Goal: Share content: Share content

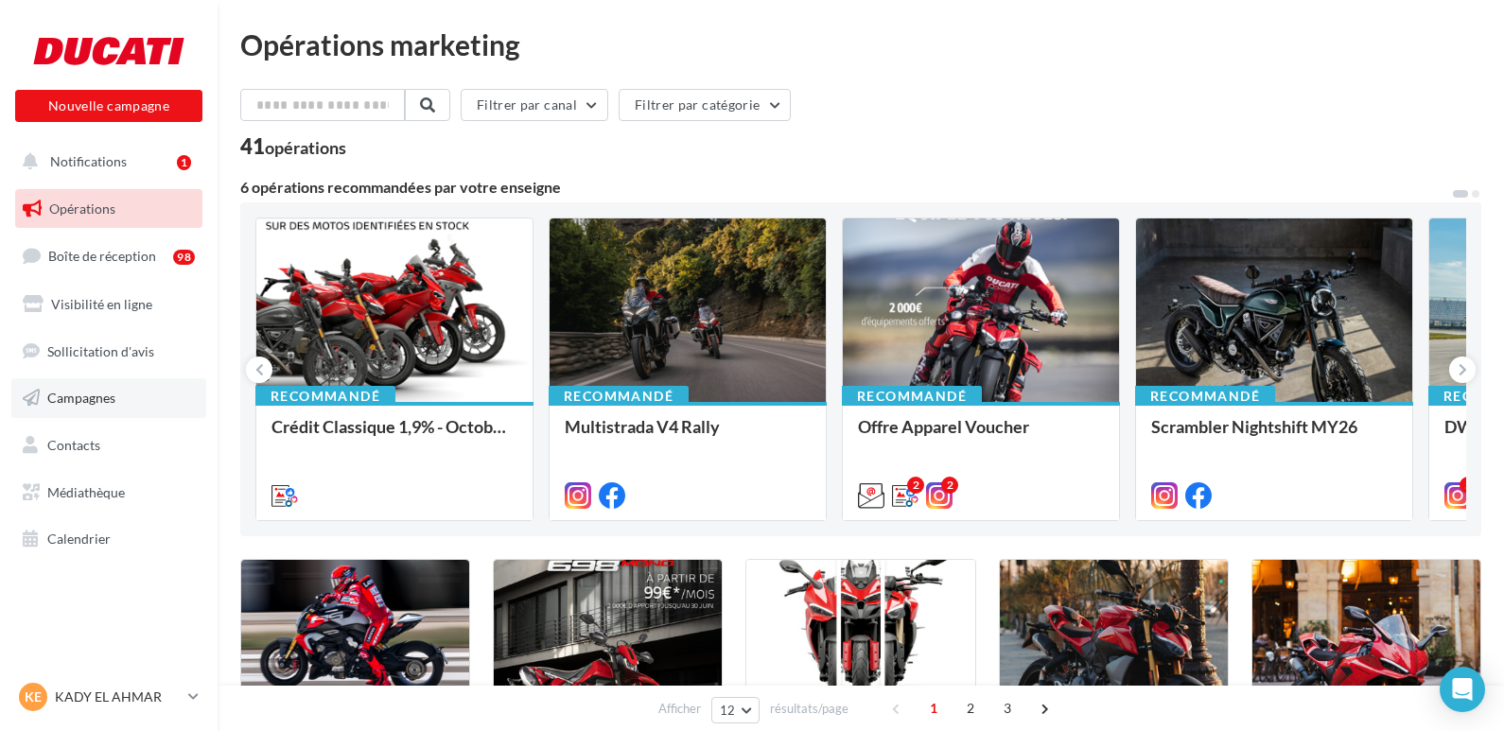
click at [71, 398] on span "Campagnes" at bounding box center [81, 398] width 68 height 16
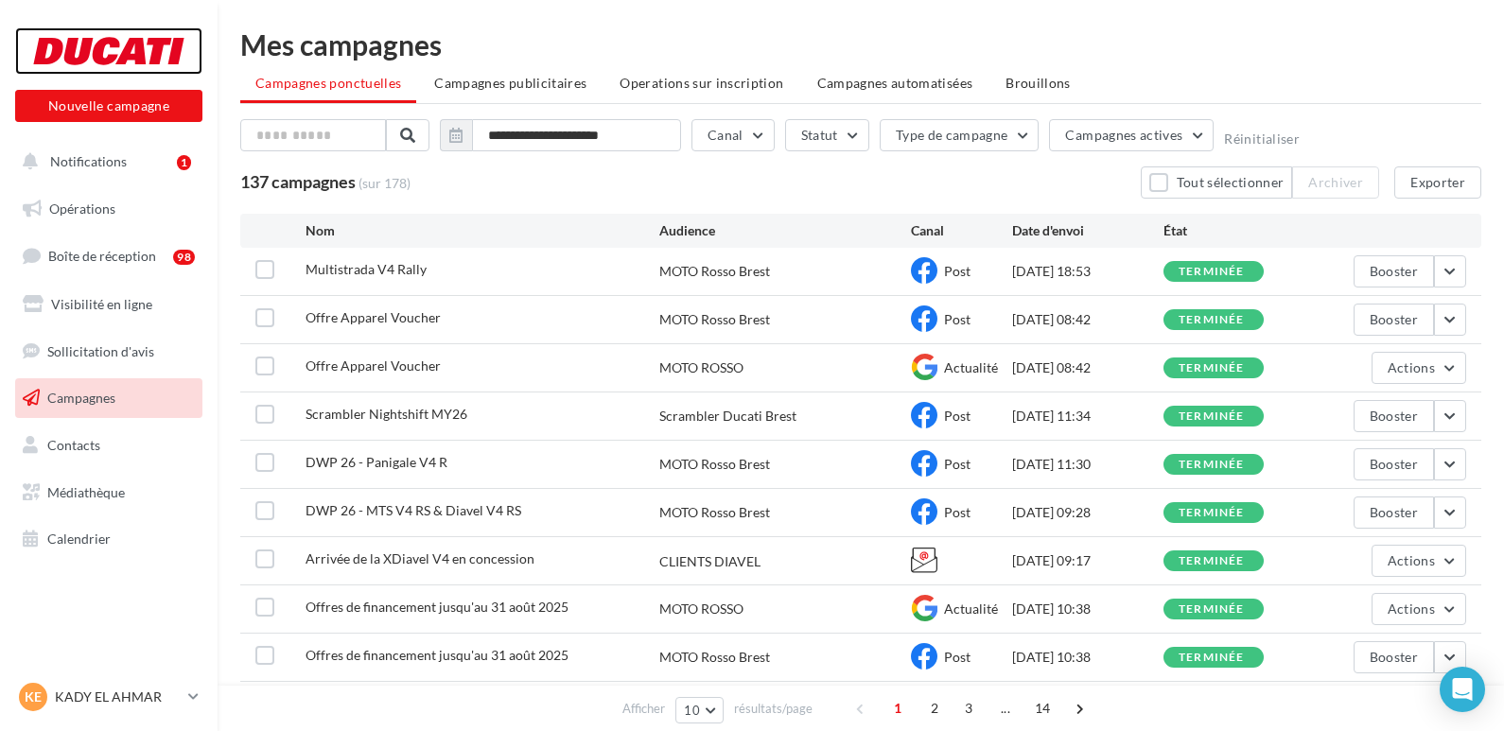
click at [91, 54] on div at bounding box center [108, 50] width 151 height 47
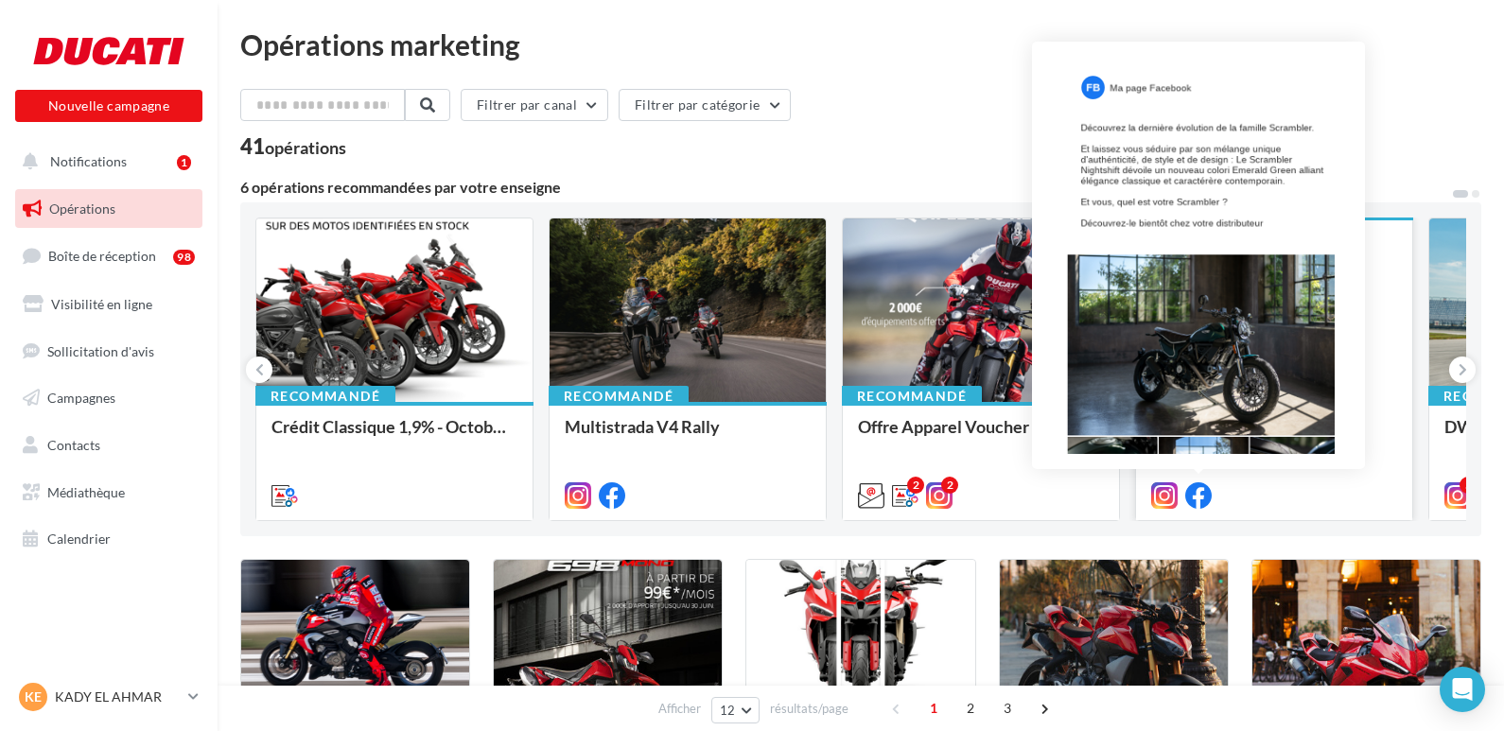
click at [1202, 500] on icon at bounding box center [1198, 496] width 26 height 26
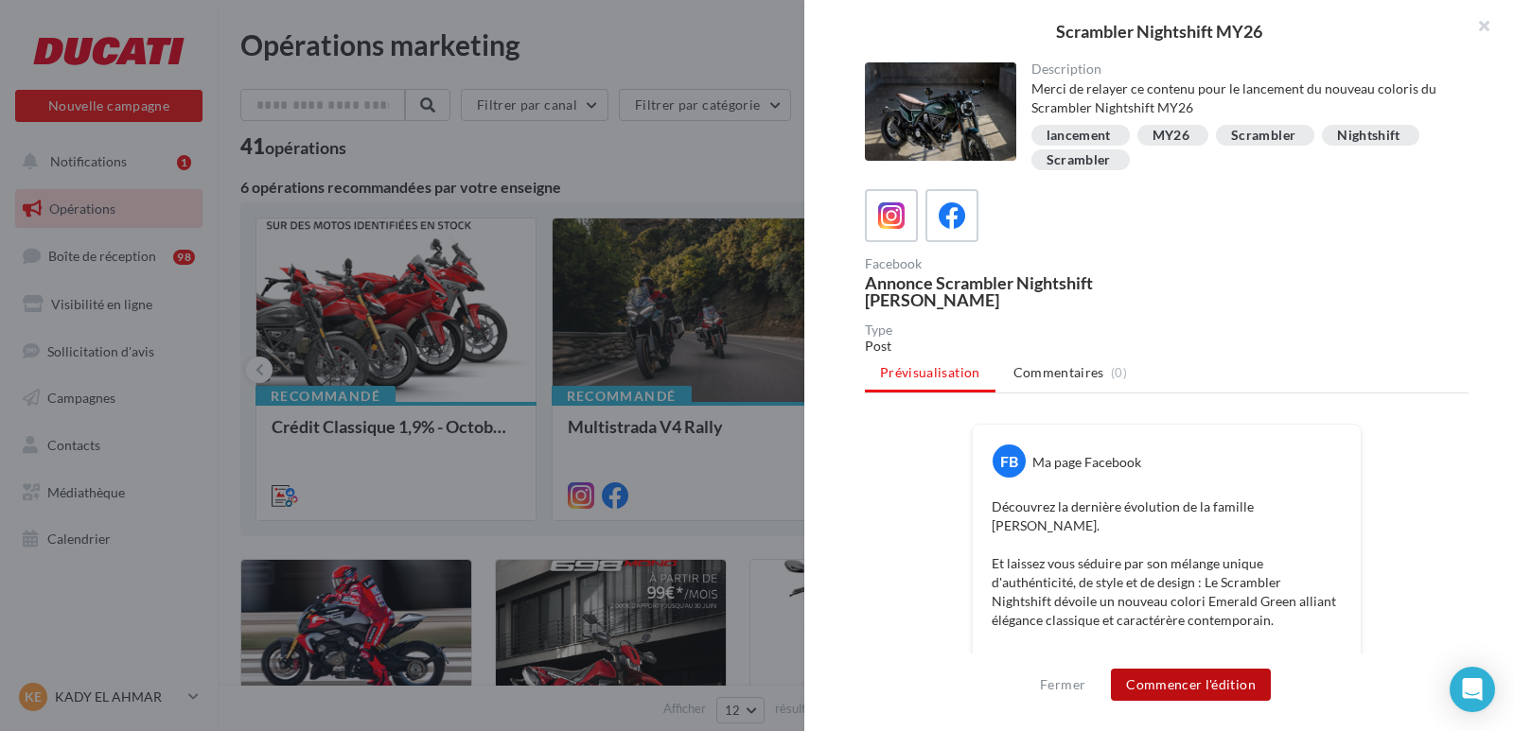
click at [1185, 681] on button "Commencer l'édition" at bounding box center [1191, 685] width 160 height 32
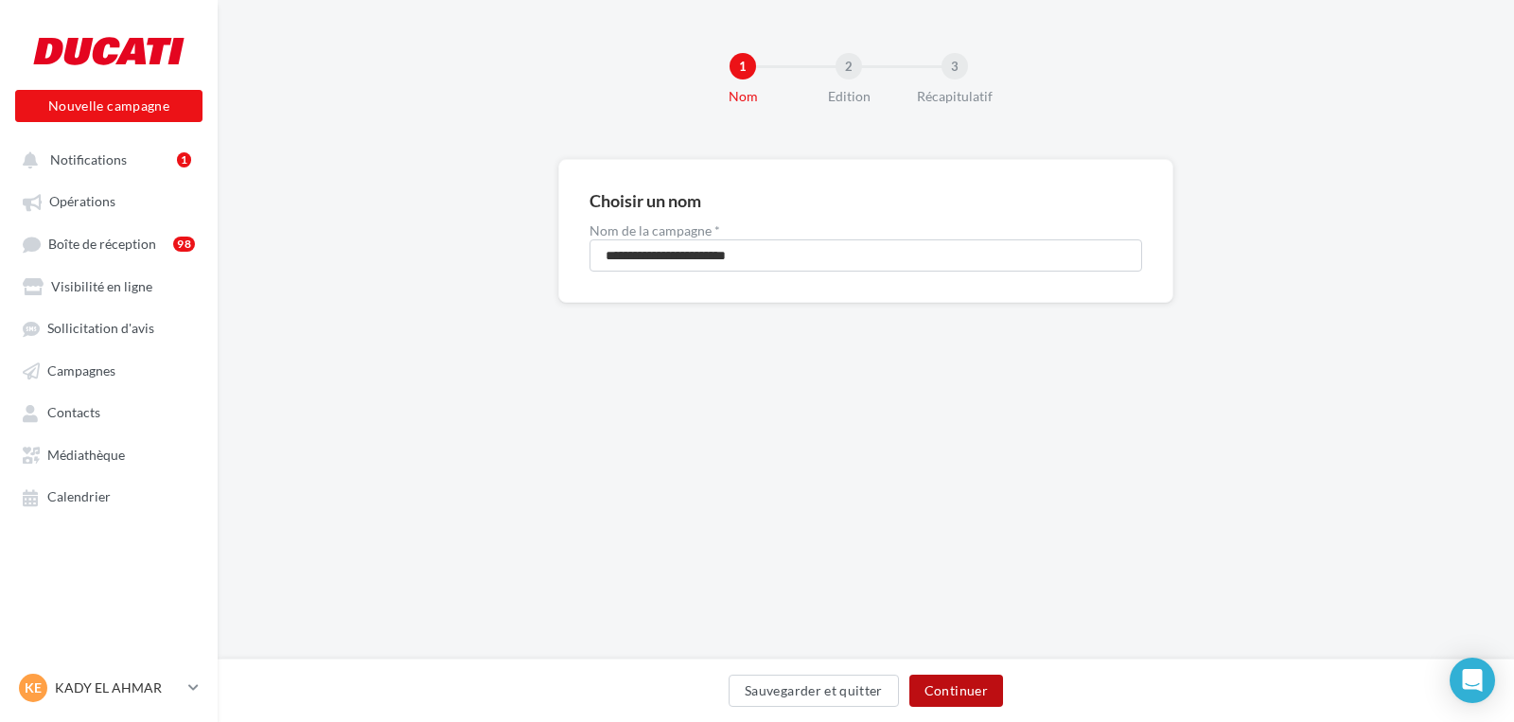
click at [945, 692] on button "Continuer" at bounding box center [956, 691] width 94 height 32
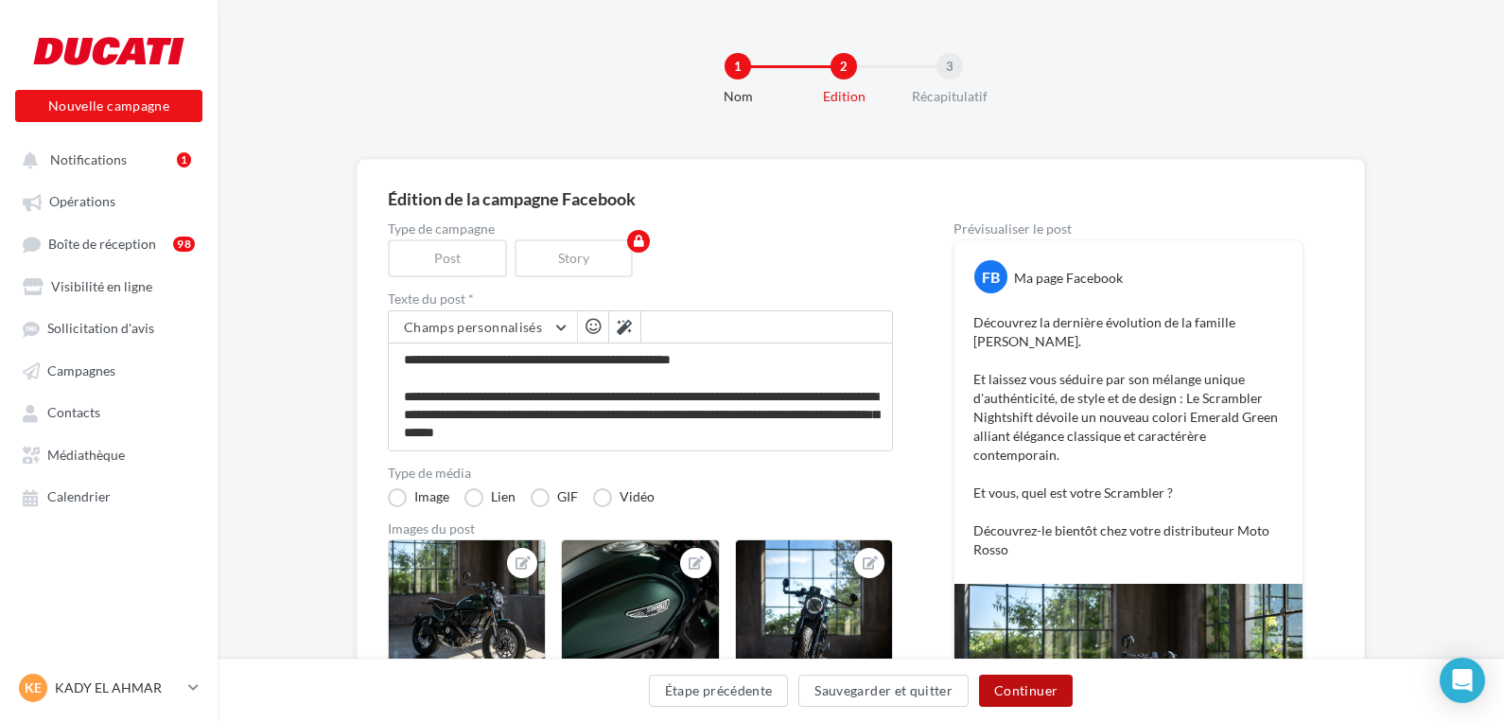
click at [1017, 685] on button "Continuer" at bounding box center [1026, 691] width 94 height 32
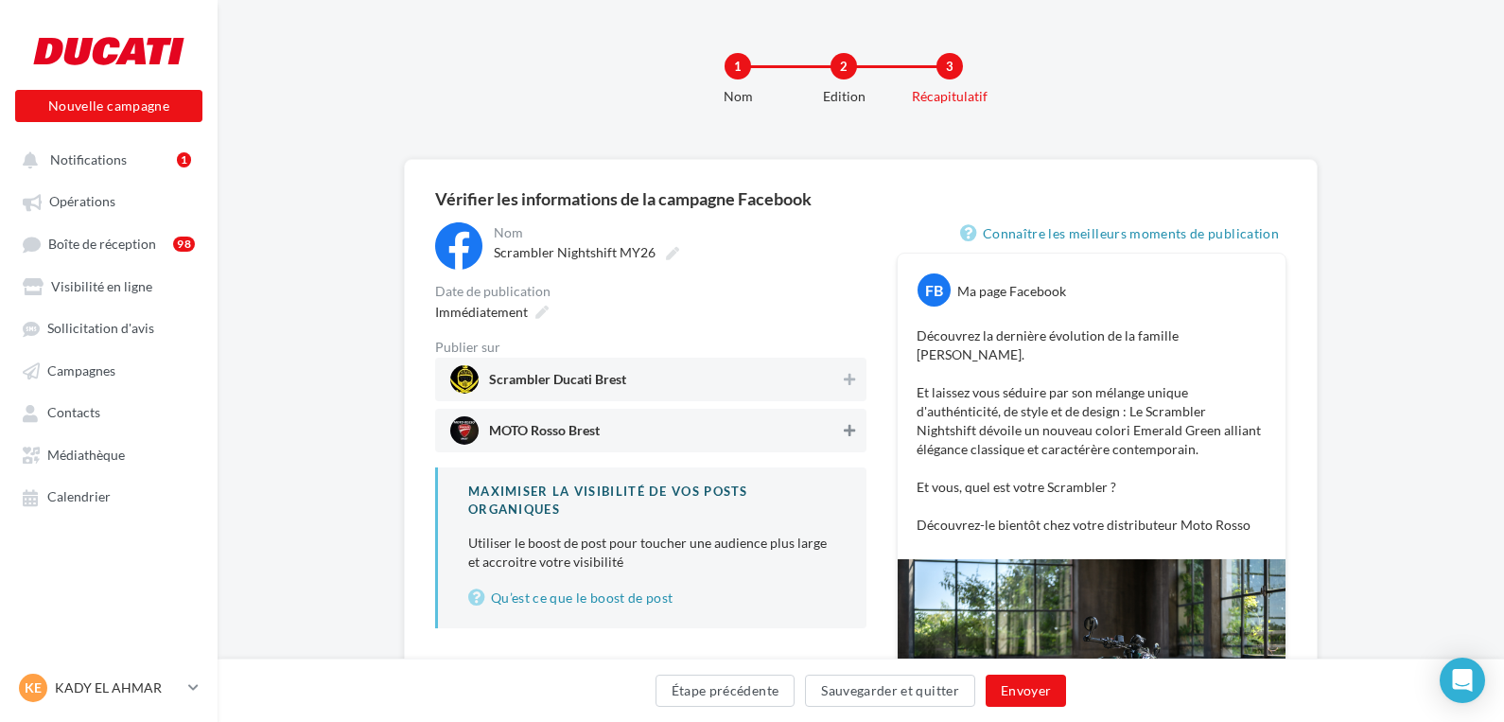
click at [851, 430] on icon at bounding box center [849, 430] width 11 height 13
click at [1029, 688] on button "Envoyer" at bounding box center [1026, 691] width 80 height 32
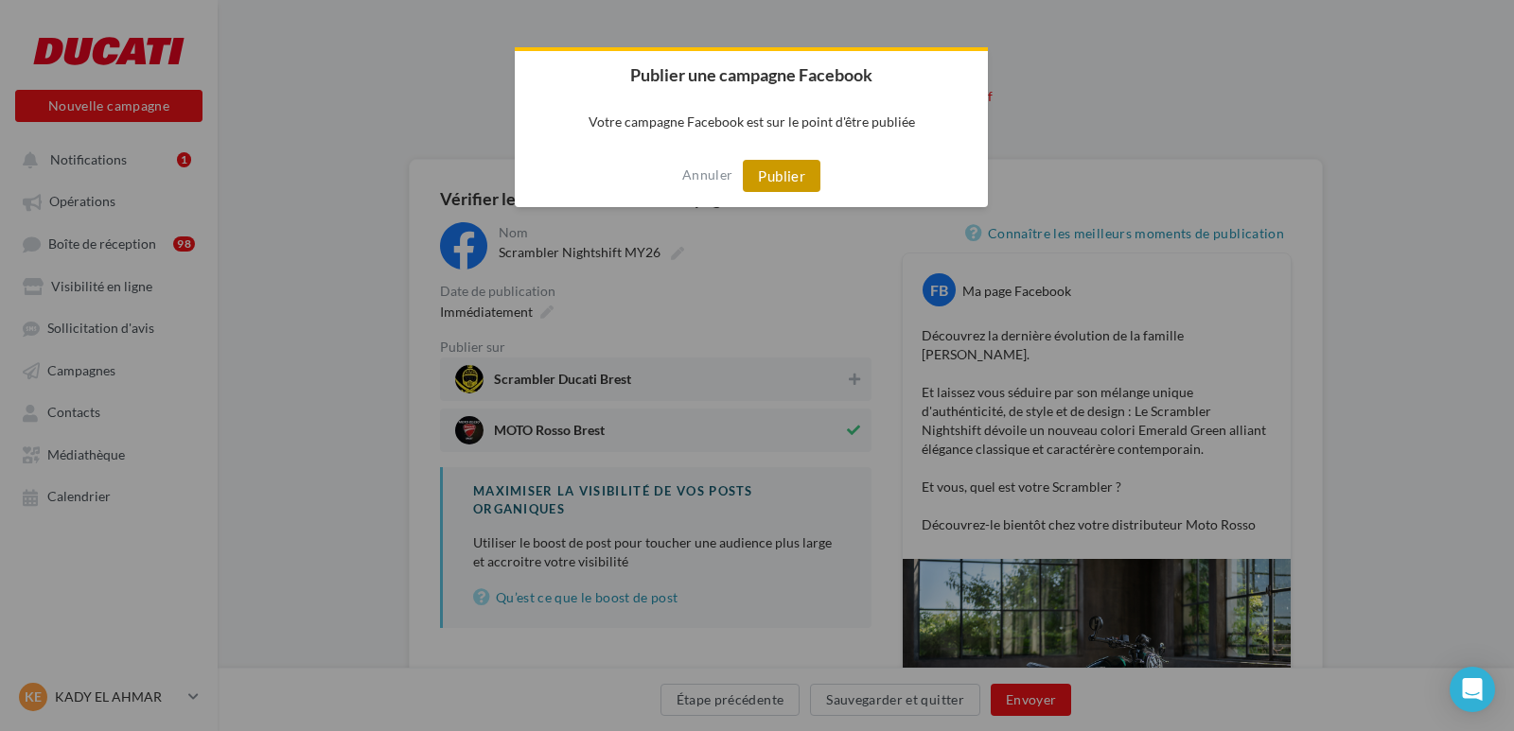
click at [770, 170] on button "Publier" at bounding box center [782, 176] width 78 height 32
